Goal: Task Accomplishment & Management: Manage account settings

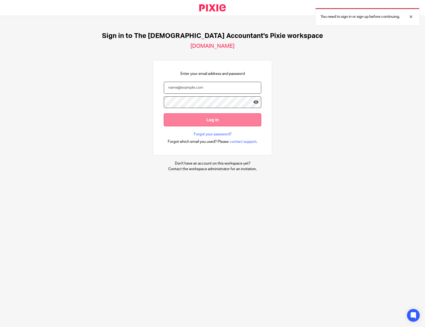
type input "[EMAIL_ADDRESS][DOMAIN_NAME]"
click at [225, 120] on input "Log in" at bounding box center [213, 119] width 98 height 13
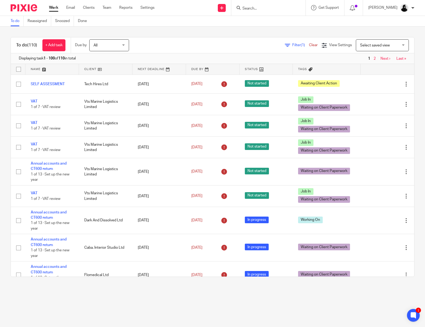
click at [277, 9] on input "Search" at bounding box center [266, 8] width 48 height 5
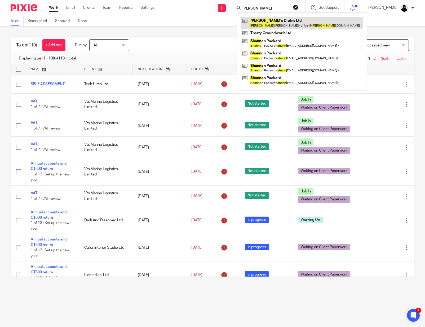
type input "shane"
click at [278, 21] on link at bounding box center [302, 23] width 122 height 12
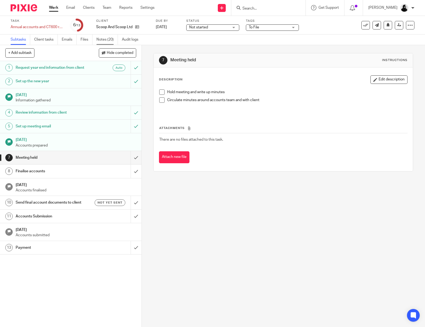
click at [111, 41] on link "Notes (20)" at bounding box center [107, 39] width 21 height 10
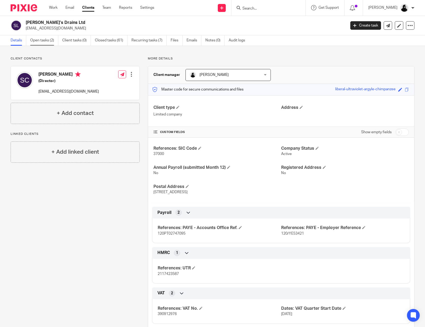
click at [43, 42] on link "Open tasks (2)" at bounding box center [44, 40] width 28 height 10
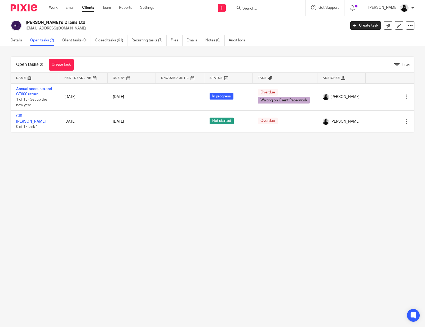
click at [146, 42] on link "Recurring tasks (7)" at bounding box center [148, 40] width 35 height 10
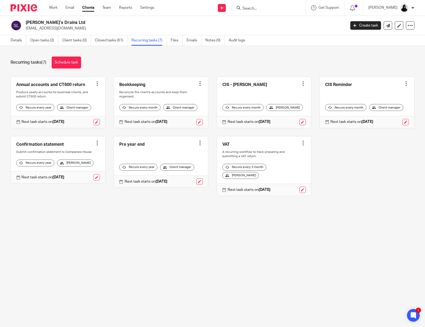
click at [408, 83] on div at bounding box center [406, 83] width 5 height 5
click at [389, 117] on span "Cancel schedule" at bounding box center [387, 117] width 28 height 4
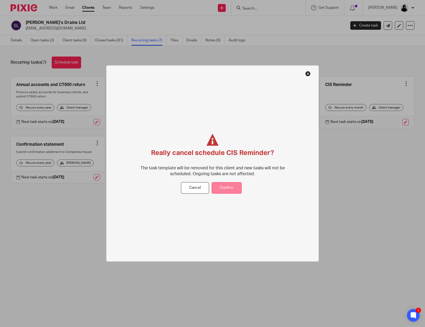
click at [231, 189] on button "Confirm" at bounding box center [227, 187] width 30 height 11
